Goal: Task Accomplishment & Management: Use online tool/utility

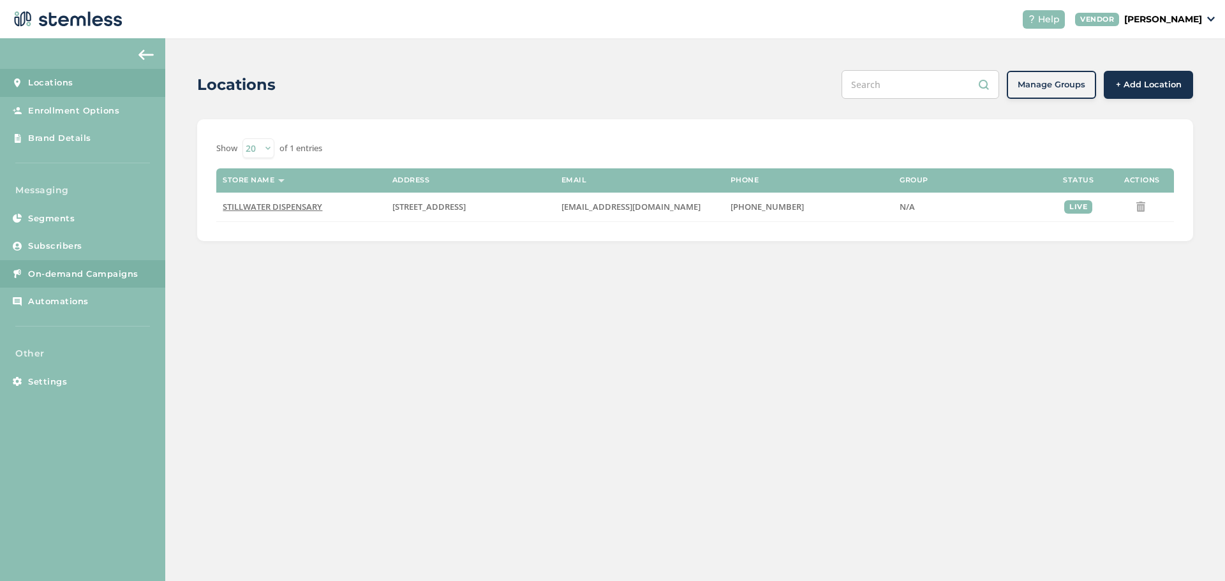
click at [102, 276] on span "On-demand Campaigns" at bounding box center [83, 274] width 110 height 13
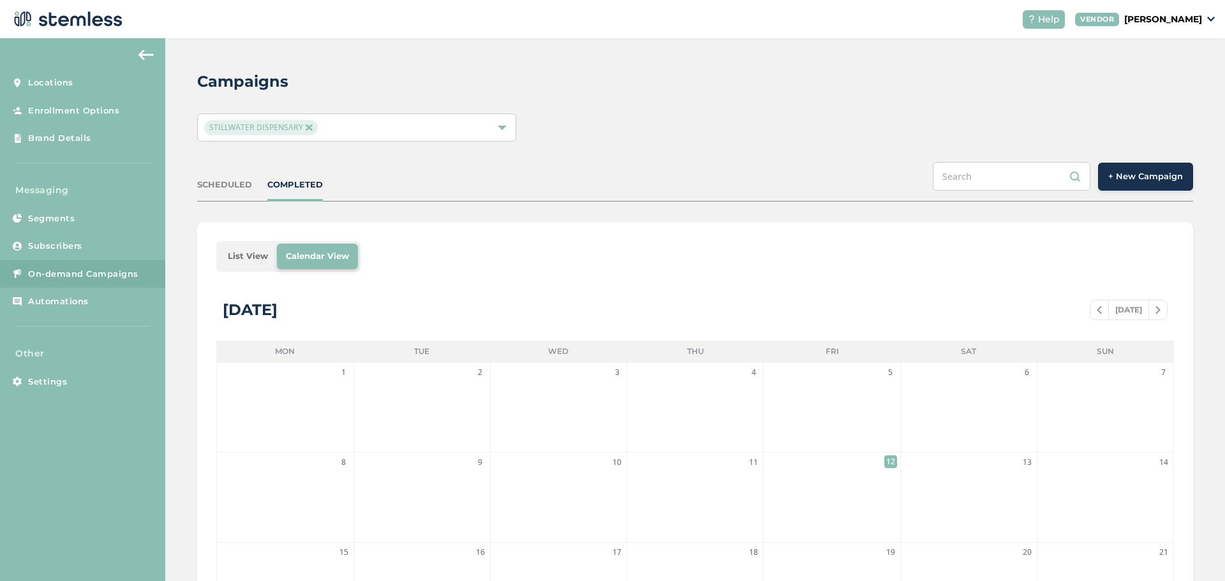
click at [1161, 182] on span "+ New Campaign" at bounding box center [1145, 176] width 75 height 13
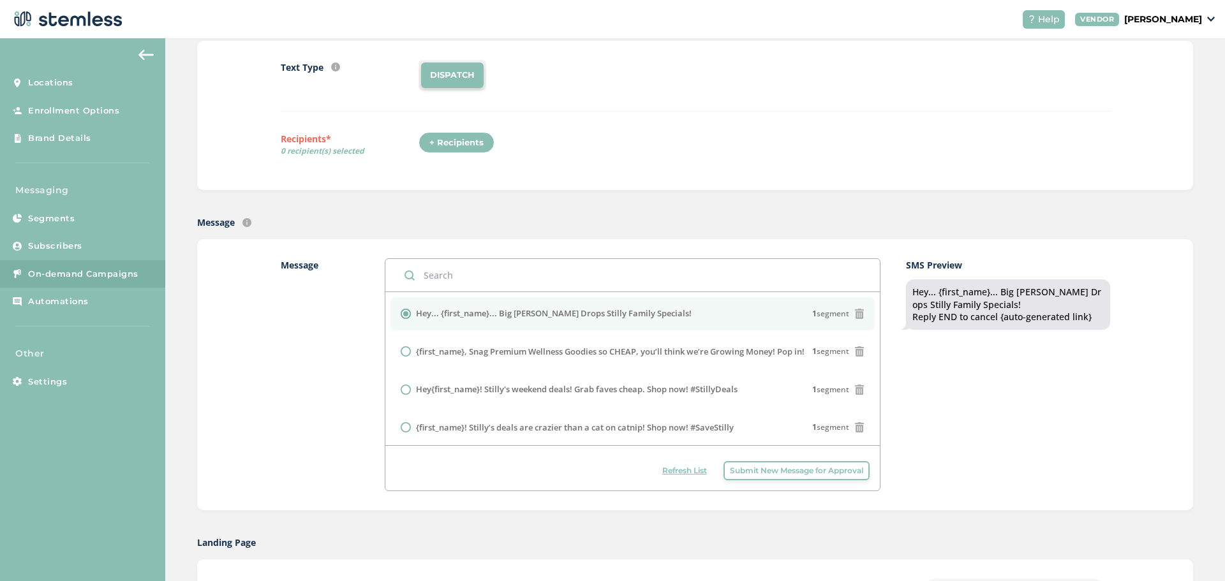
scroll to position [128, 0]
click at [463, 145] on div "+ Recipients" at bounding box center [457, 142] width 76 height 22
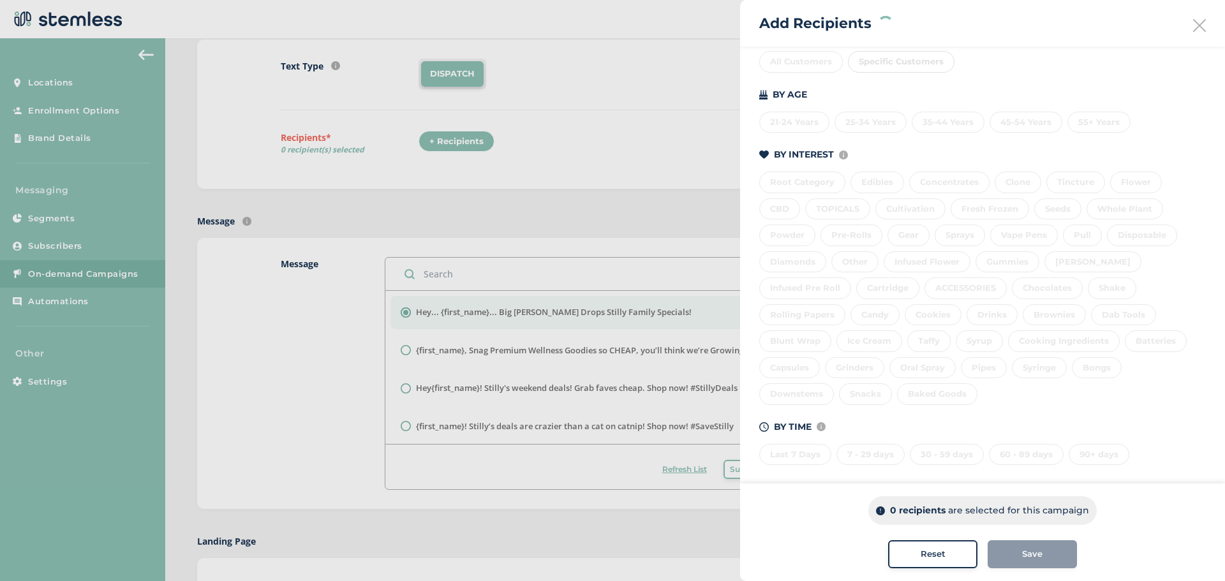
scroll to position [174, 0]
click at [795, 444] on div "Last 7 Days" at bounding box center [795, 446] width 72 height 22
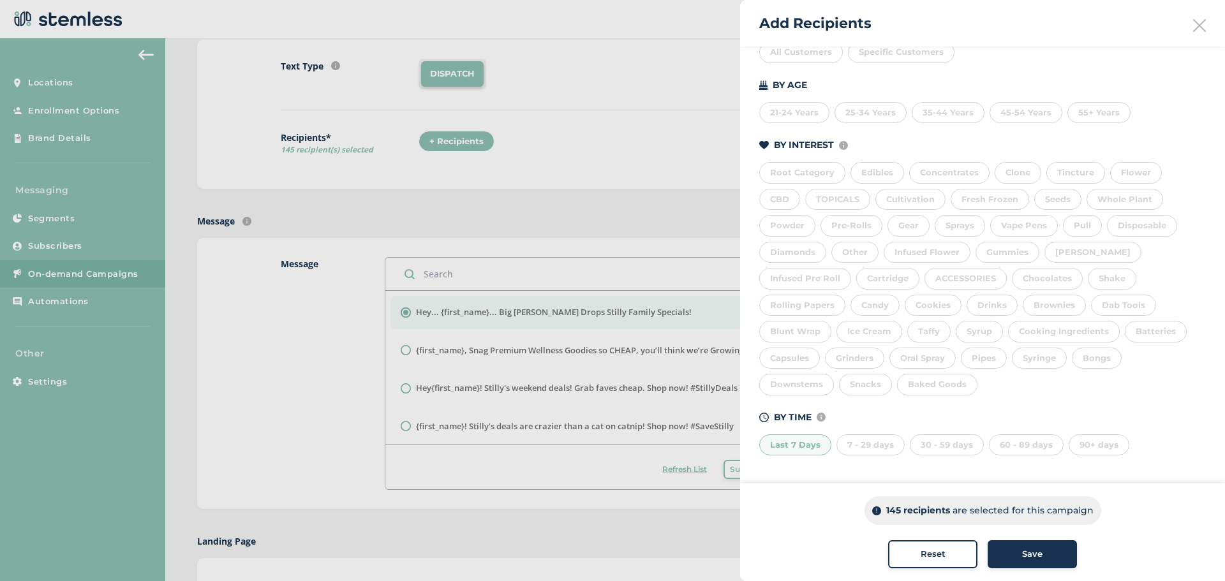
click at [856, 440] on div "7 - 29 days" at bounding box center [871, 446] width 68 height 22
click at [936, 447] on div "30 - 59 days" at bounding box center [947, 446] width 74 height 22
click at [1014, 449] on div "60 - 89 days" at bounding box center [1026, 446] width 75 height 22
click at [1050, 557] on div "Save" at bounding box center [1032, 554] width 69 height 13
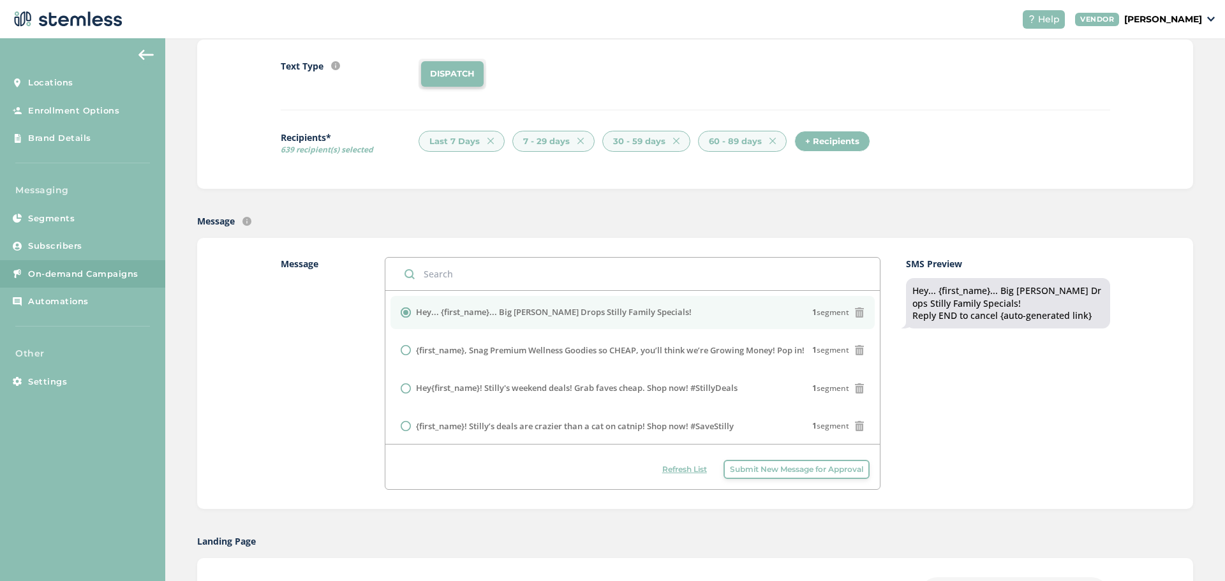
click at [742, 315] on div "Hey... {first_name}... Big [PERSON_NAME] Drops Stilly Family Specials! 1 segment" at bounding box center [633, 312] width 464 height 13
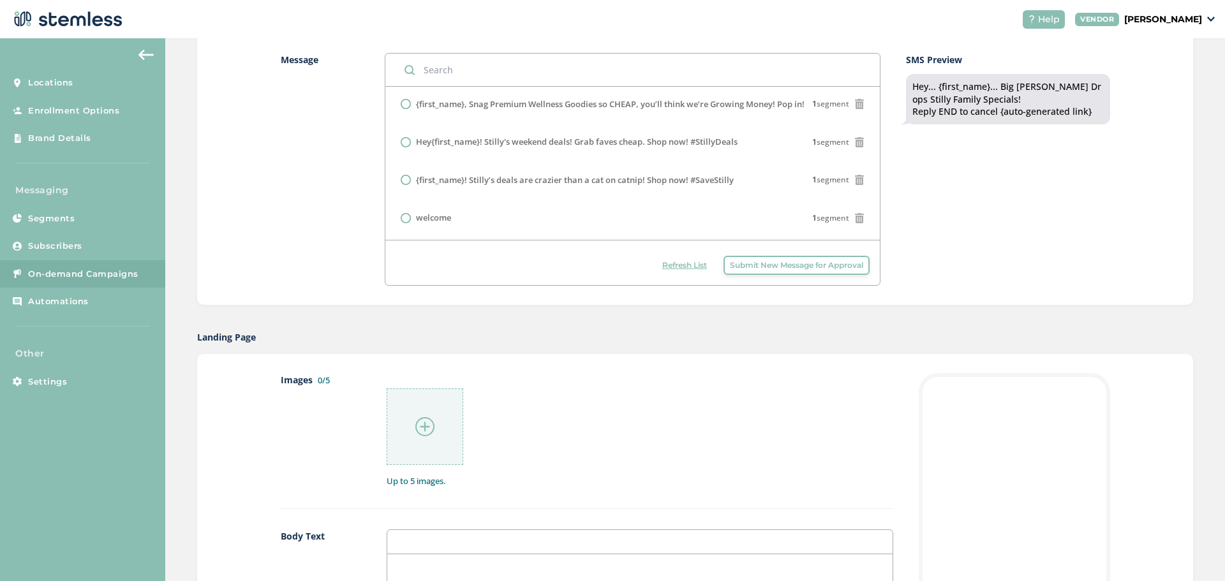
scroll to position [511, 0]
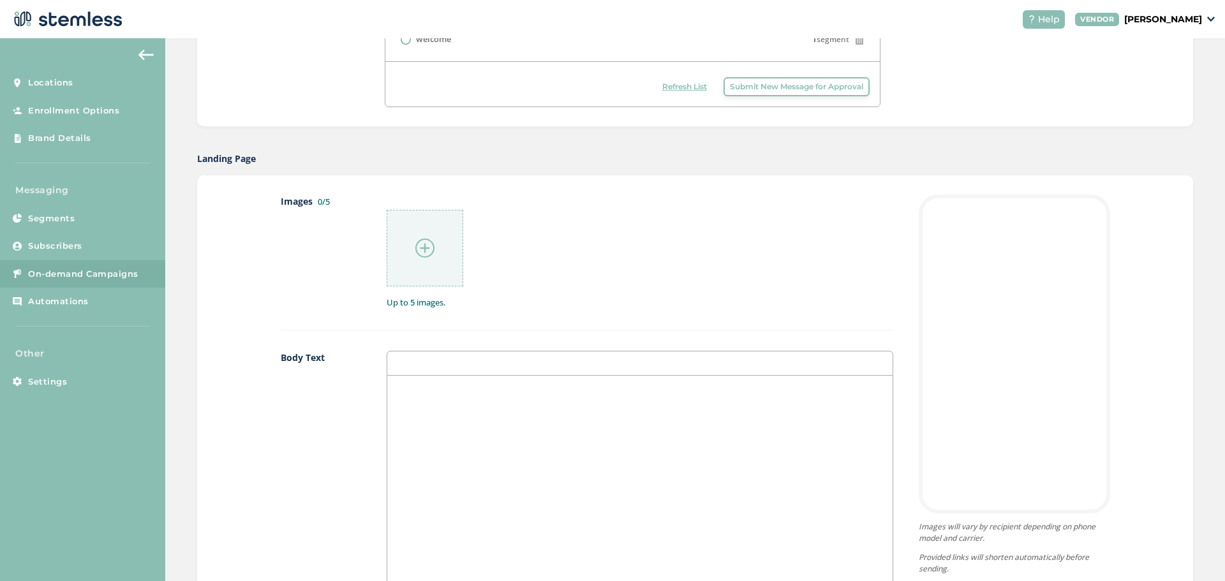
click at [424, 244] on img at bounding box center [424, 248] width 19 height 19
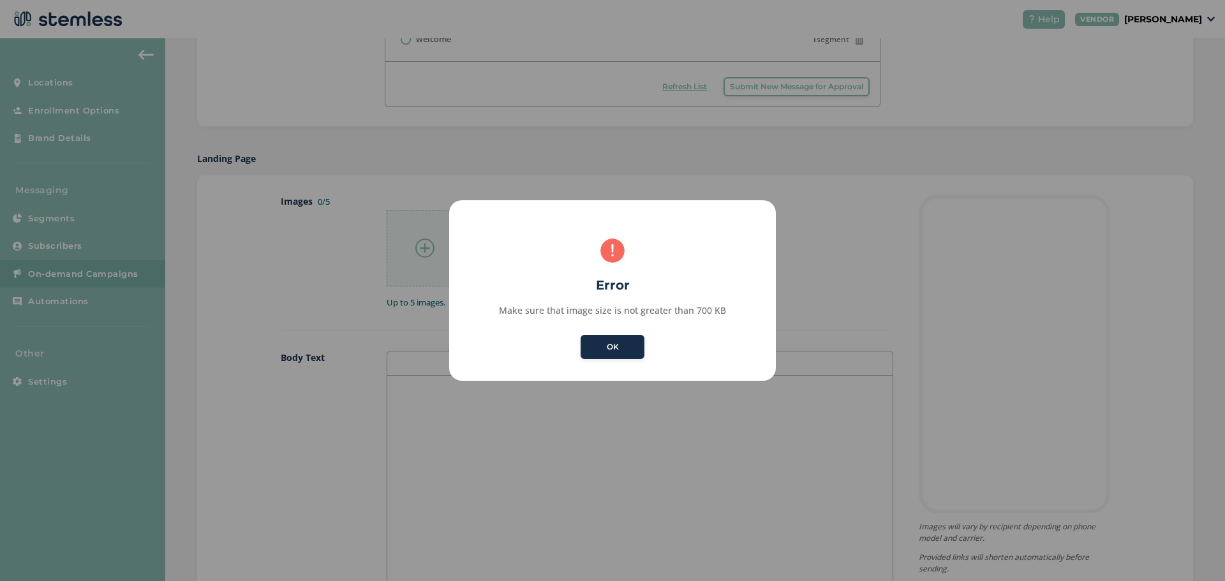
click at [609, 352] on button "OK" at bounding box center [613, 347] width 64 height 24
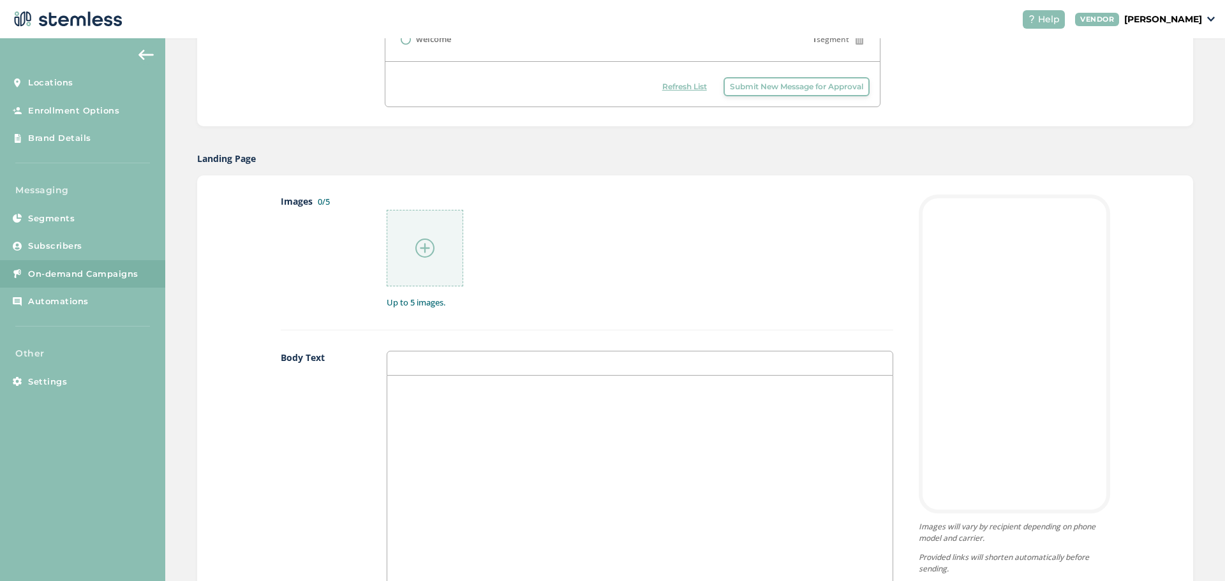
click at [429, 250] on img at bounding box center [424, 248] width 19 height 19
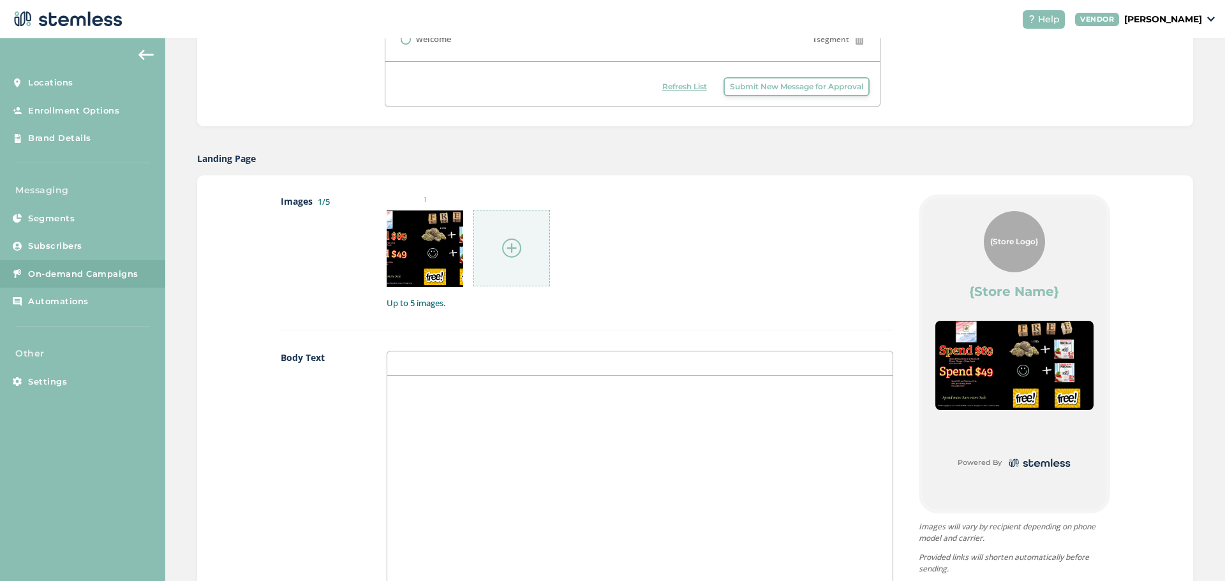
click at [514, 250] on img at bounding box center [511, 248] width 19 height 19
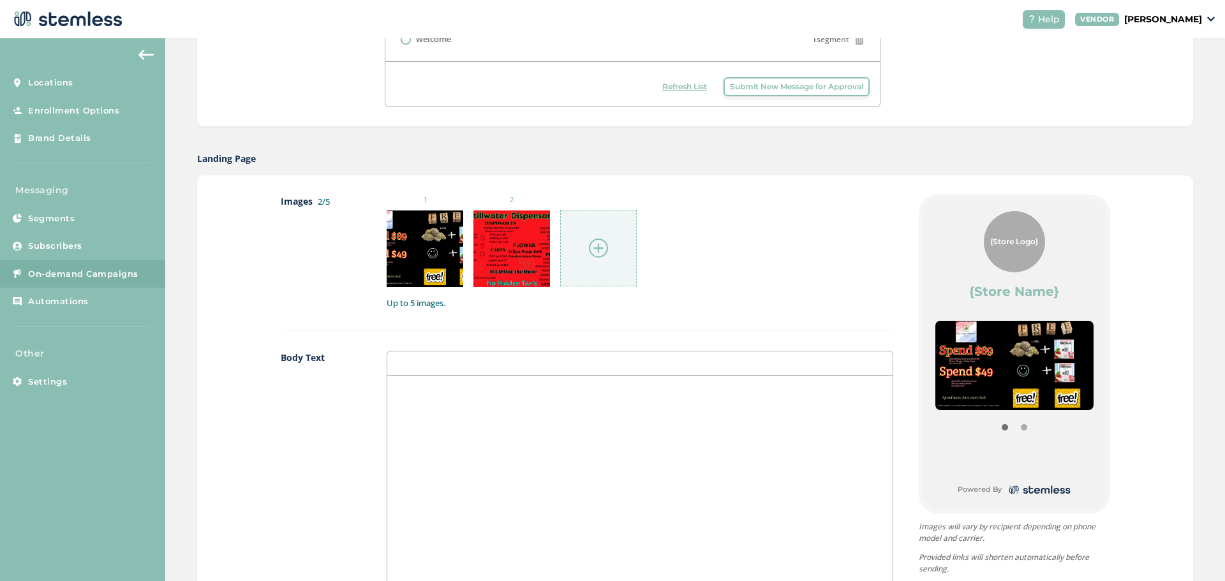
click at [597, 239] on img at bounding box center [598, 248] width 19 height 19
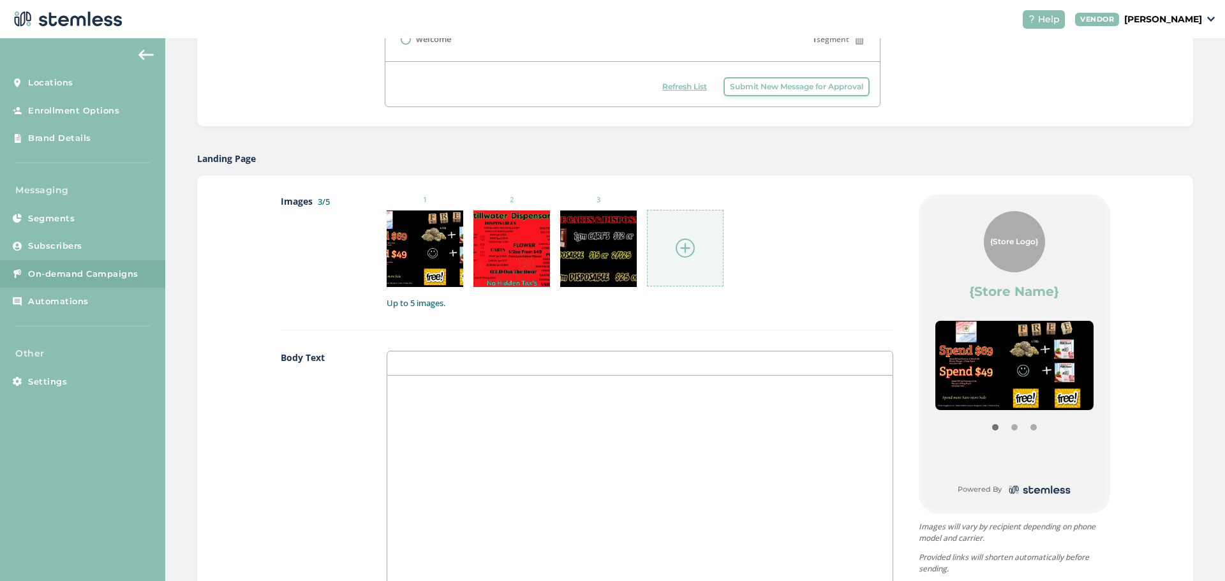
click at [686, 242] on img at bounding box center [685, 248] width 19 height 19
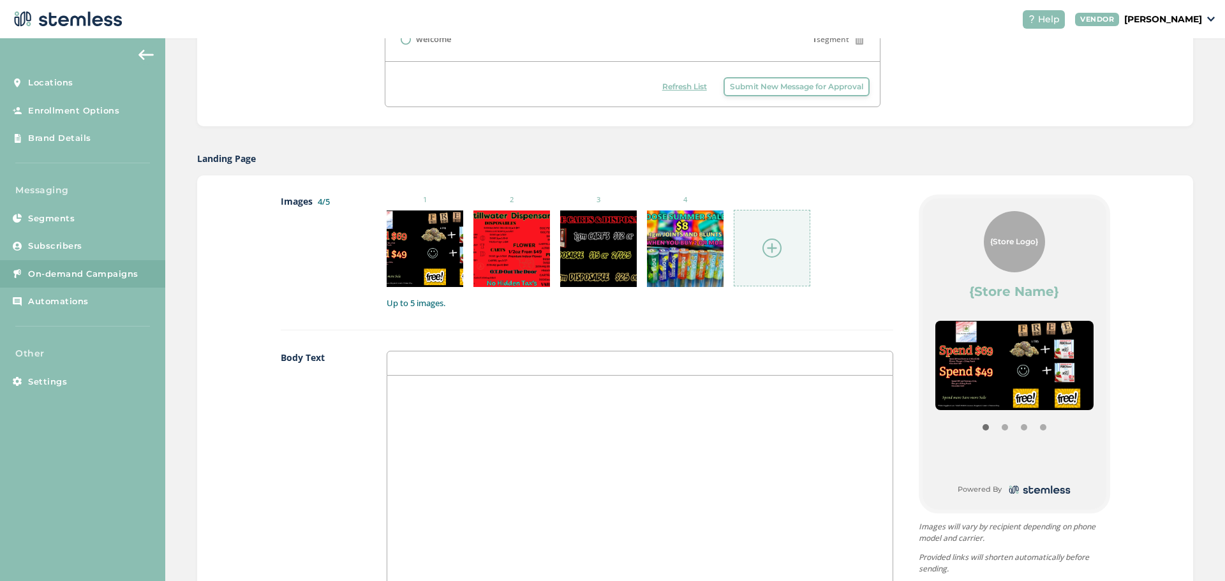
click at [768, 248] on img at bounding box center [772, 248] width 19 height 19
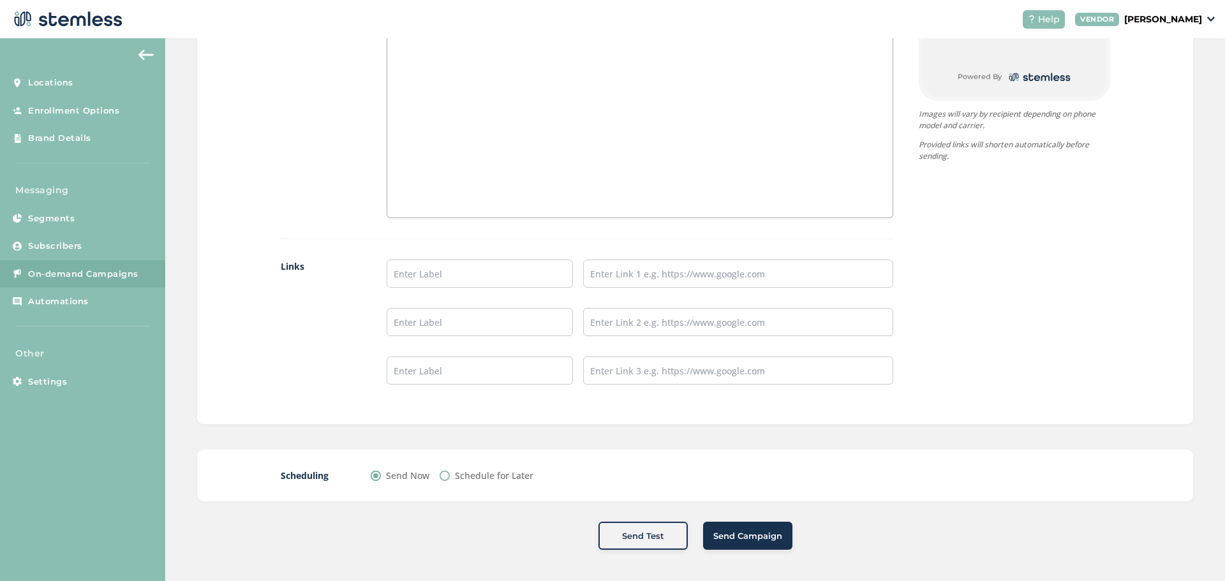
scroll to position [924, 0]
click at [765, 539] on span "Send Campaign" at bounding box center [747, 536] width 69 height 13
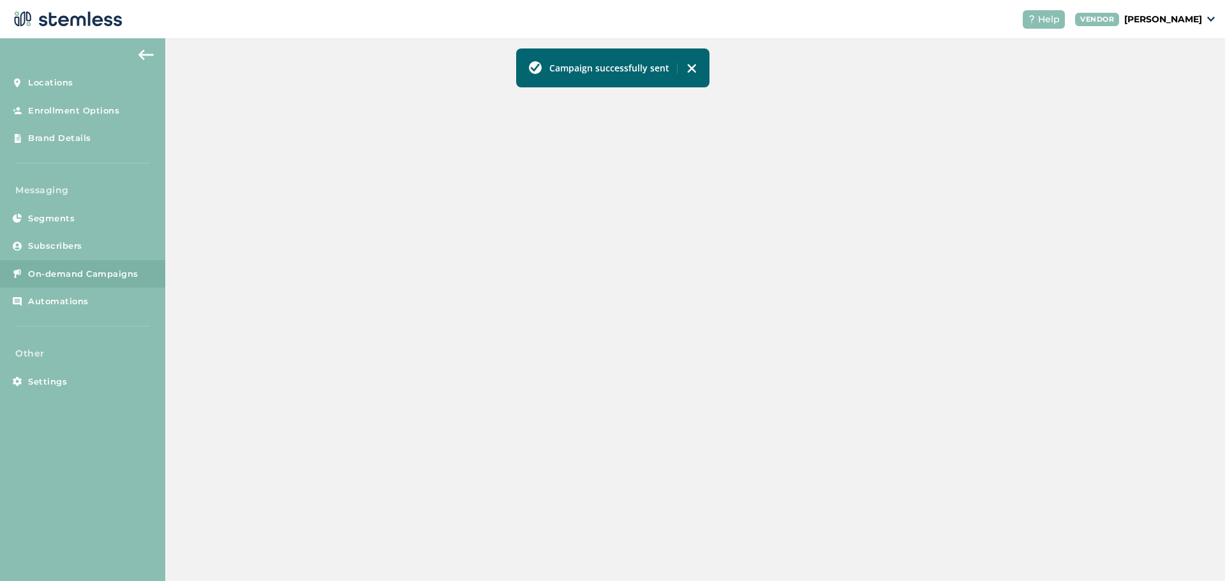
scroll to position [283, 0]
